Goal: Check status

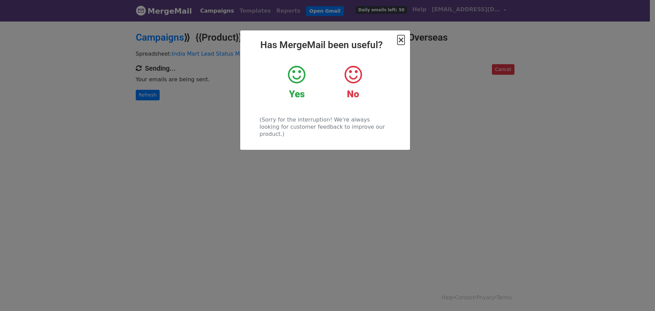
click at [403, 41] on span "×" at bounding box center [401, 40] width 7 height 10
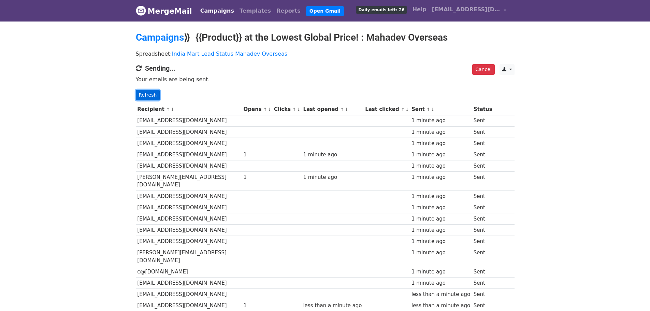
click at [151, 92] on link "Refresh" at bounding box center [148, 95] width 24 height 11
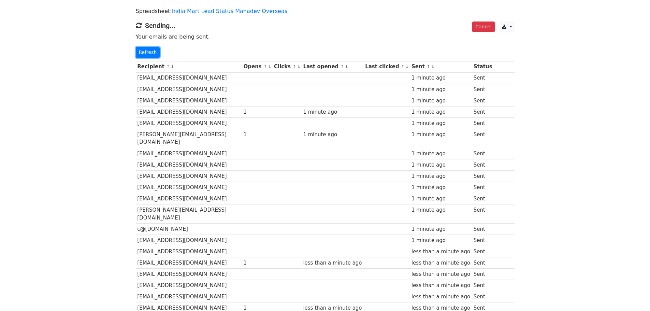
scroll to position [102, 0]
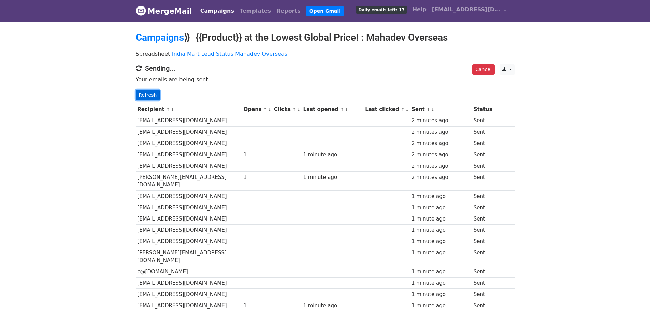
click at [148, 92] on link "Refresh" at bounding box center [148, 95] width 24 height 11
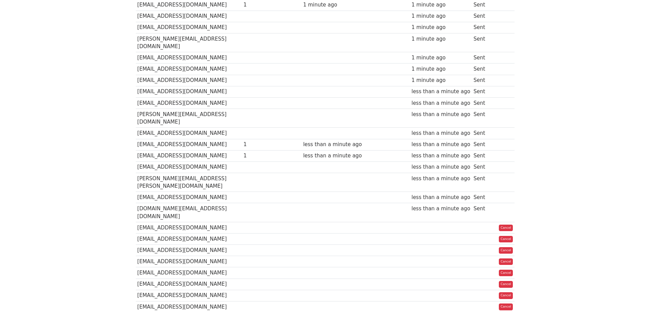
scroll to position [397, 0]
